Goal: Task Accomplishment & Management: Manage account settings

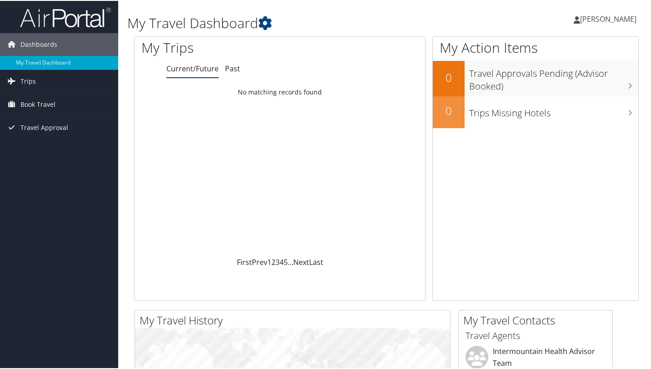
click at [588, 19] on span "[PERSON_NAME]" at bounding box center [608, 18] width 56 height 10
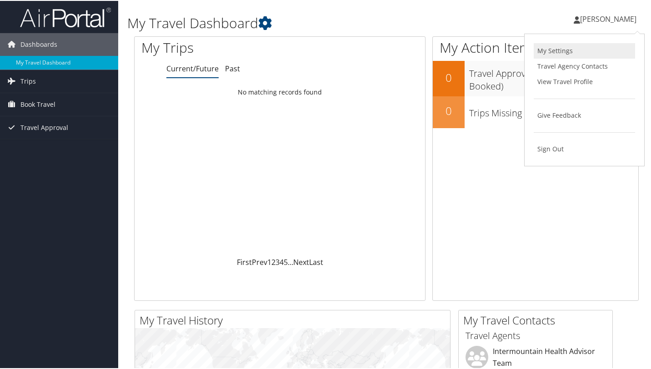
click at [564, 56] on link "My Settings" at bounding box center [584, 49] width 101 height 15
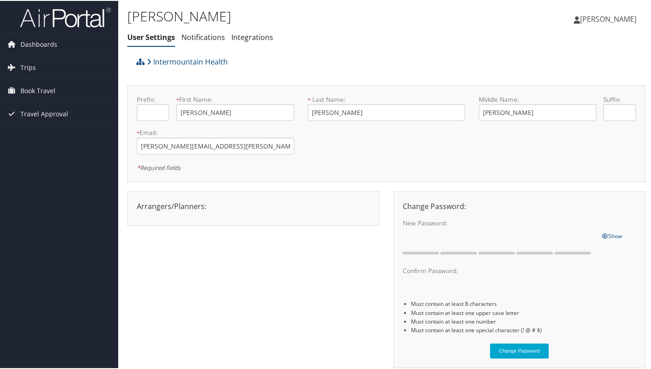
click at [603, 12] on link "[PERSON_NAME]" at bounding box center [610, 18] width 72 height 27
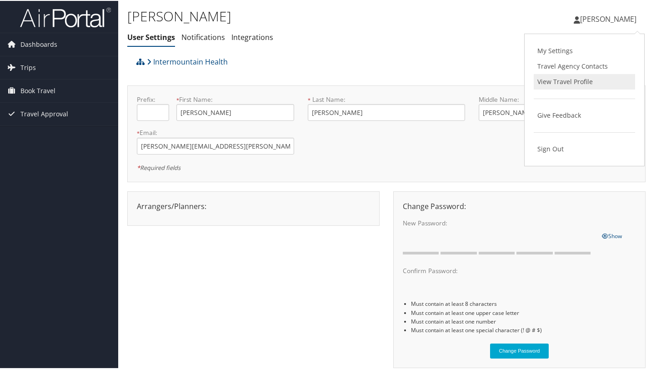
click at [570, 82] on link "View Travel Profile" at bounding box center [584, 80] width 101 height 15
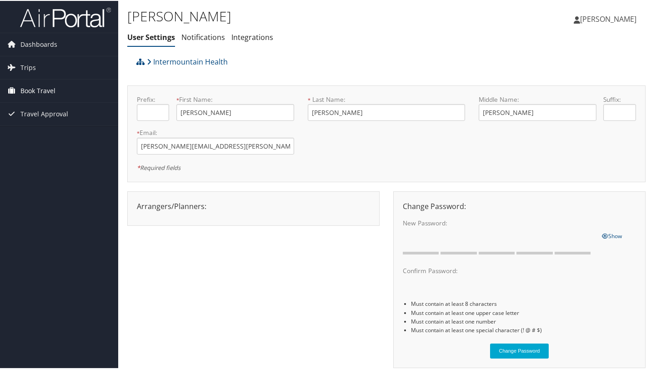
click at [35, 86] on span "Book Travel" at bounding box center [37, 90] width 35 height 23
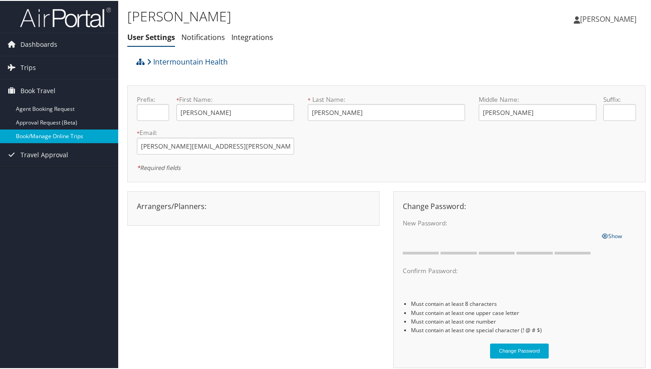
click at [45, 130] on link "Book/Manage Online Trips" at bounding box center [59, 136] width 118 height 14
